Goal: Task Accomplishment & Management: Manage account settings

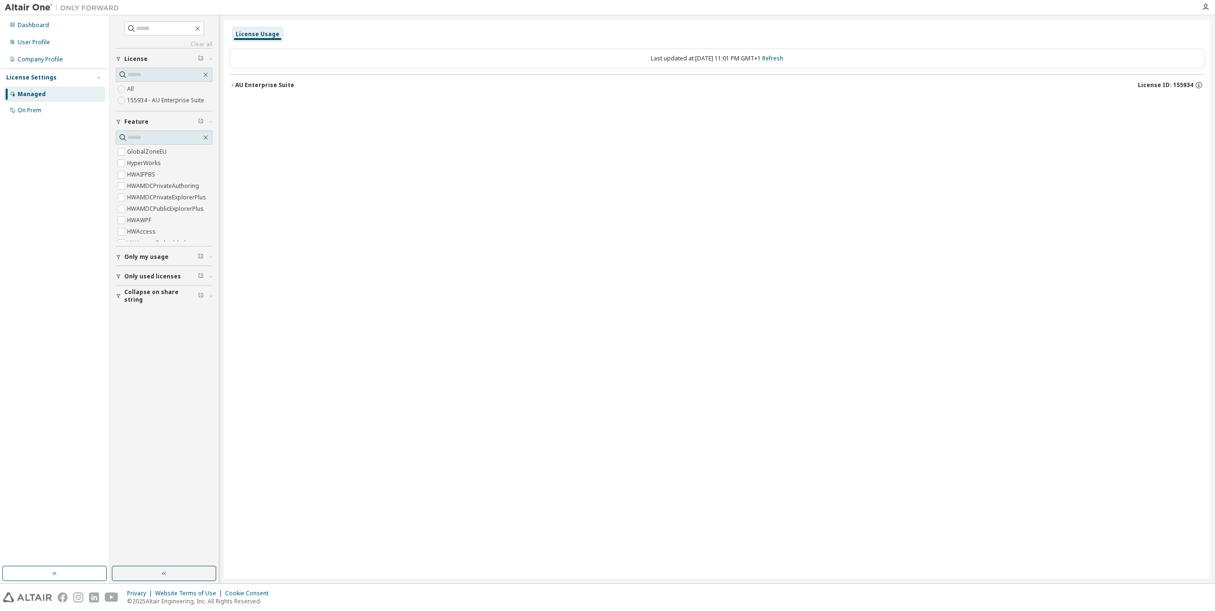
click at [284, 87] on div "AU Enterprise Suite" at bounding box center [264, 85] width 59 height 8
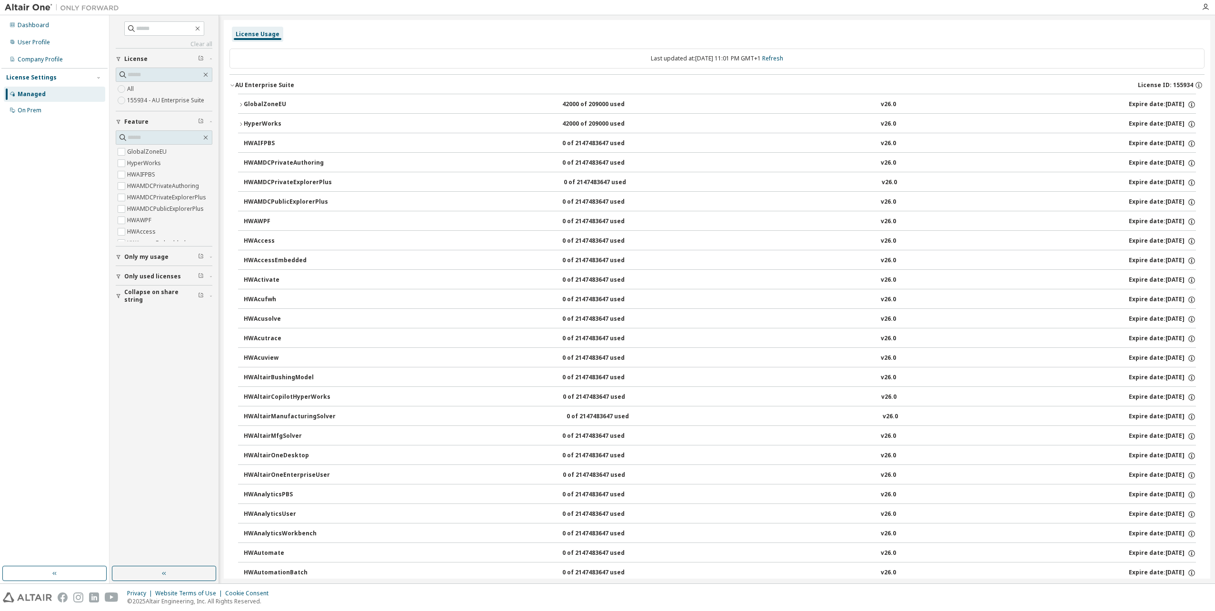
click at [134, 258] on span "Only my usage" at bounding box center [146, 257] width 44 height 8
click at [133, 271] on label "Yes" at bounding box center [132, 271] width 11 height 11
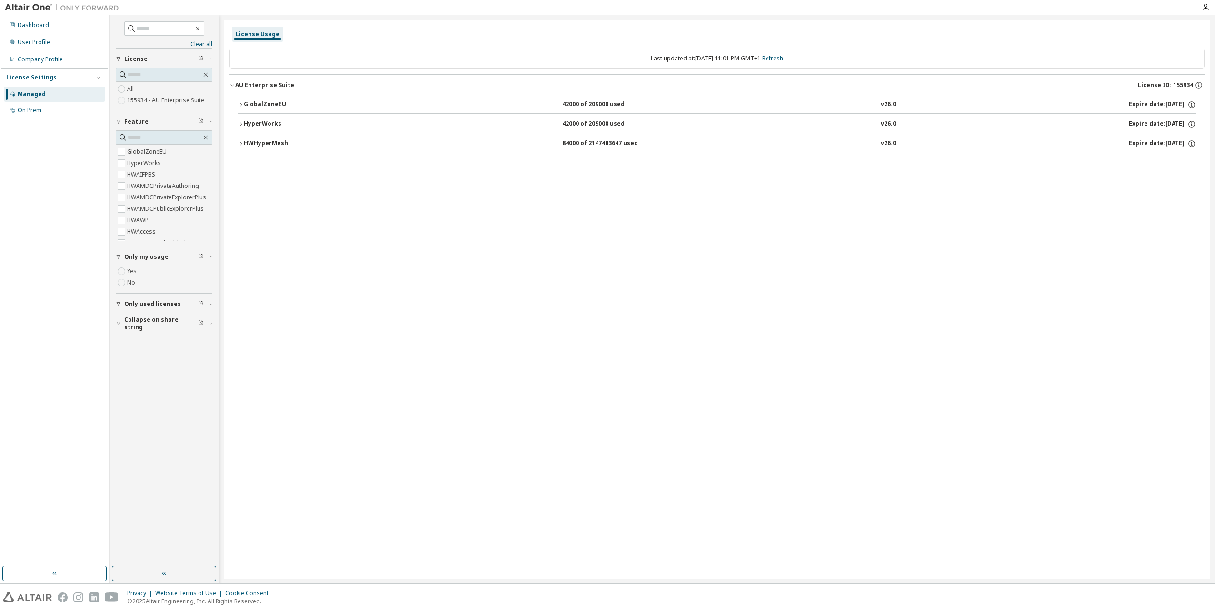
click at [158, 301] on span "Only used licenses" at bounding box center [152, 304] width 57 height 8
click at [132, 319] on label "Yes" at bounding box center [132, 318] width 11 height 11
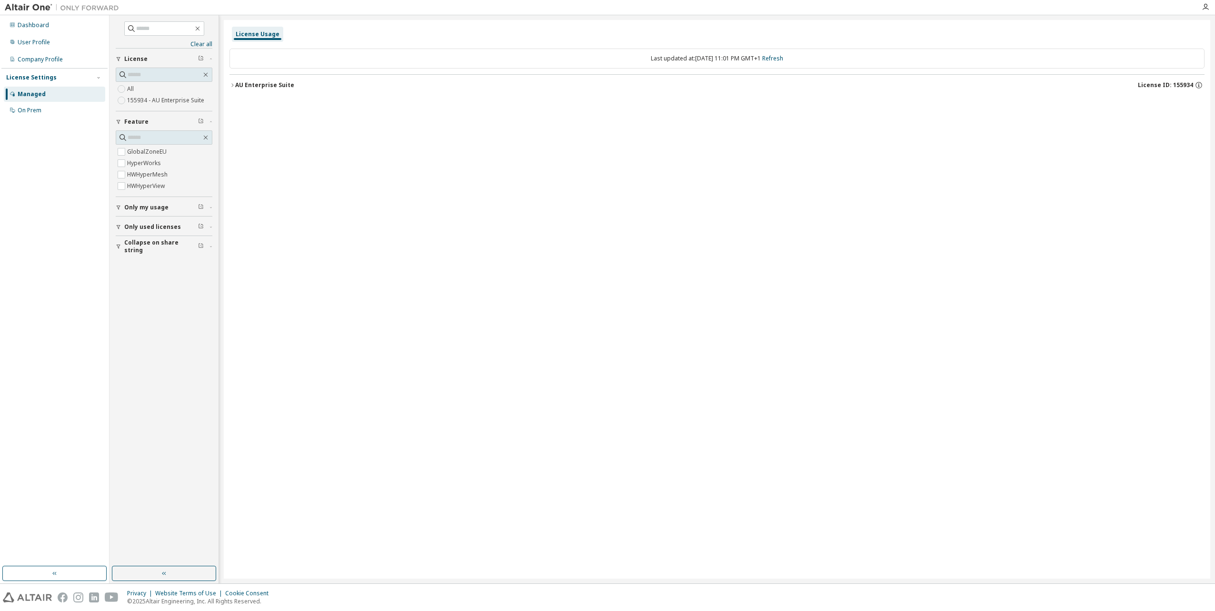
click at [170, 358] on div "Clear all Collapse on share string Only used licenses Only my usage Feature Glo…" at bounding box center [164, 291] width 106 height 548
click at [294, 81] on div "AU Enterprise Suite License ID: 155934" at bounding box center [719, 85] width 969 height 9
